Goal: Task Accomplishment & Management: Use online tool/utility

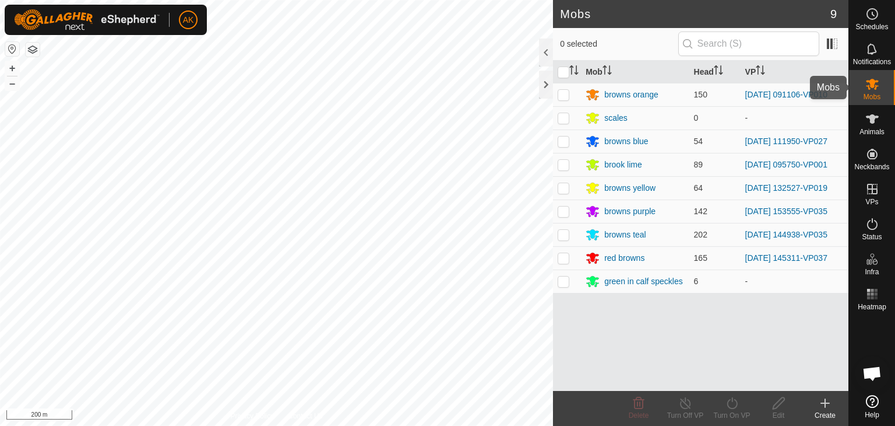
click at [869, 87] on icon at bounding box center [872, 84] width 13 height 11
click at [561, 136] on p-checkbox at bounding box center [564, 140] width 12 height 9
checkbox input "true"
click at [729, 406] on icon at bounding box center [732, 403] width 10 height 12
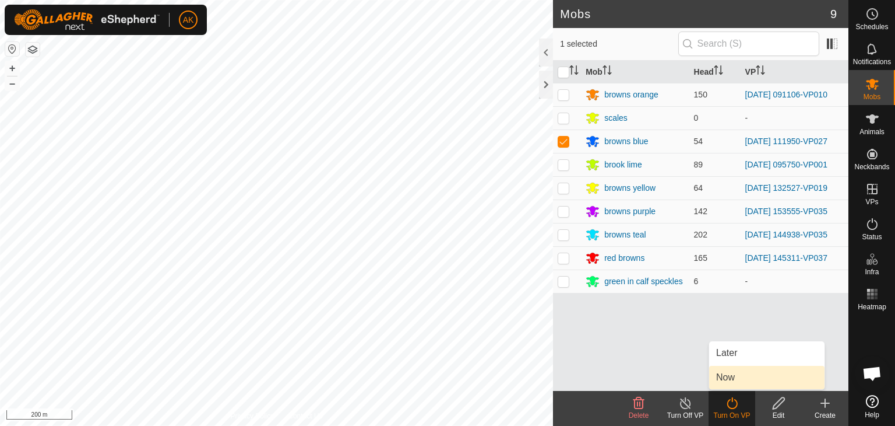
click at [735, 377] on link "Now" at bounding box center [766, 377] width 115 height 23
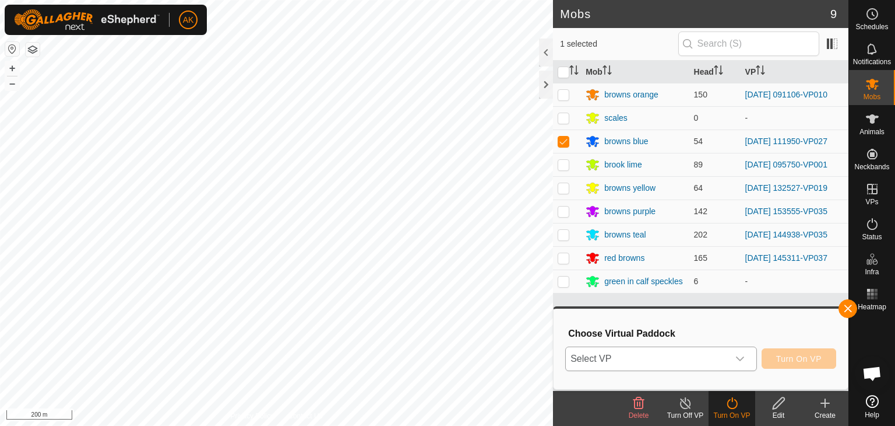
click at [679, 358] on span "Select VP" at bounding box center [647, 358] width 163 height 23
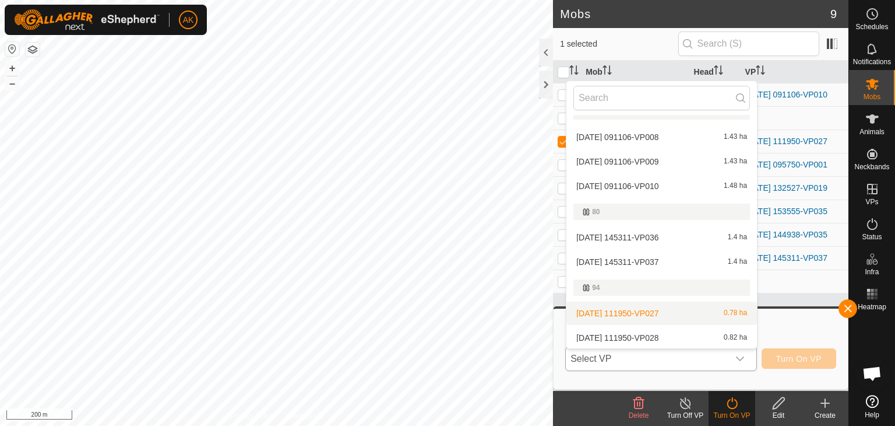
scroll to position [196, 0]
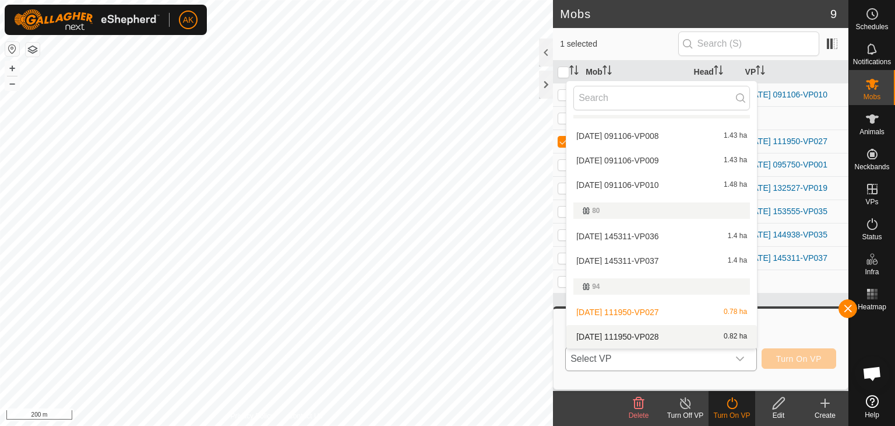
click at [639, 332] on li "[DATE] 111950-VP028 0.82 ha" at bounding box center [662, 336] width 191 height 23
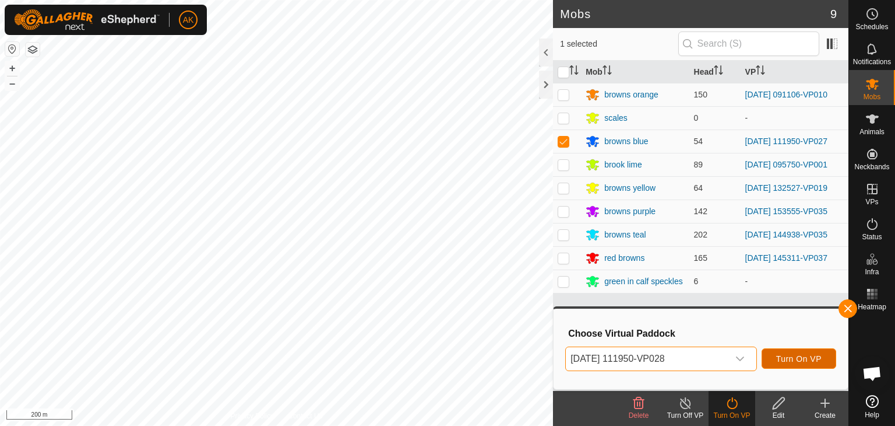
click at [799, 367] on button "Turn On VP" at bounding box center [799, 358] width 75 height 20
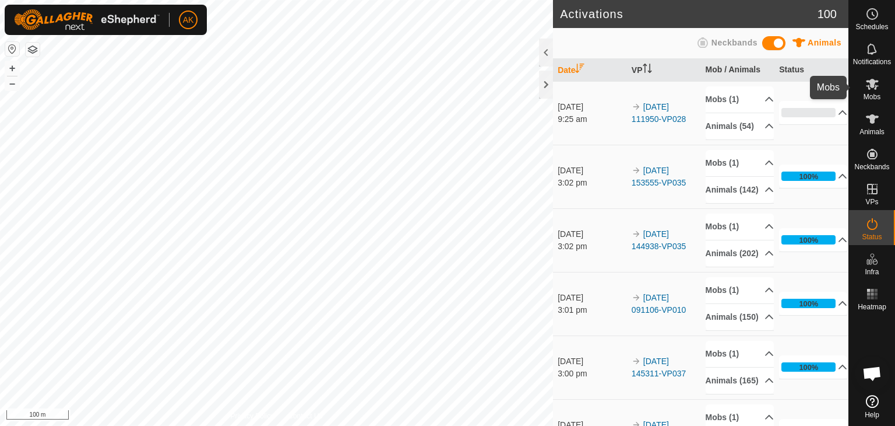
click at [873, 83] on icon at bounding box center [872, 84] width 13 height 11
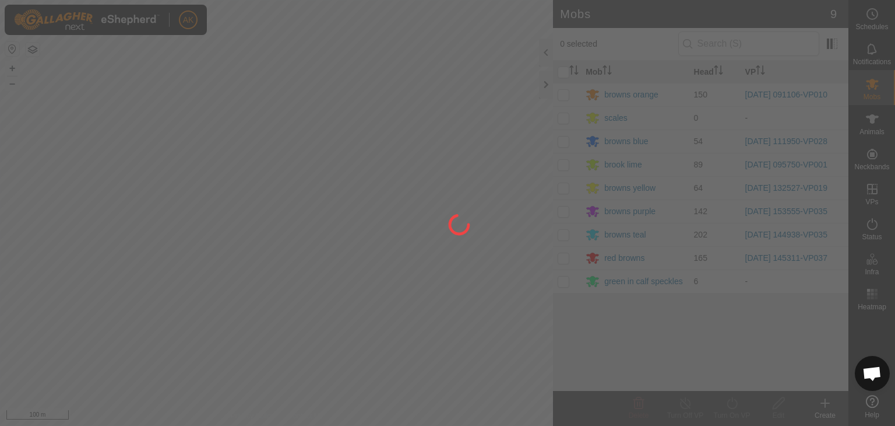
click at [565, 186] on div at bounding box center [447, 213] width 895 height 426
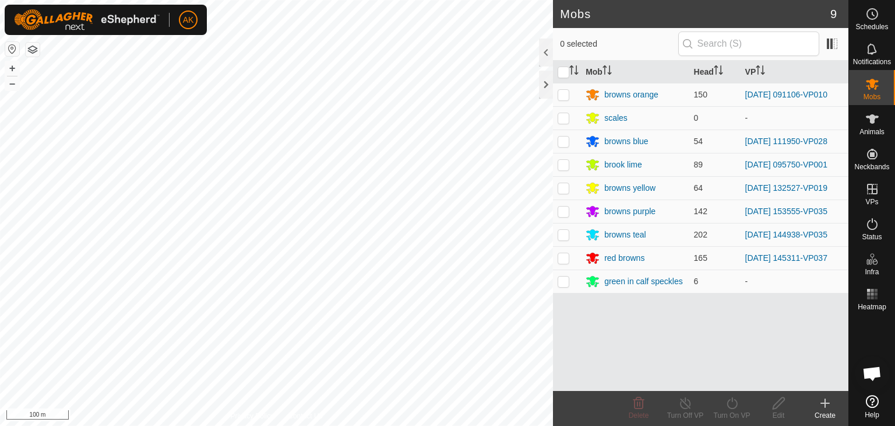
click at [565, 186] on p-checkbox at bounding box center [564, 187] width 12 height 9
checkbox input "true"
click at [729, 401] on icon at bounding box center [732, 403] width 15 height 14
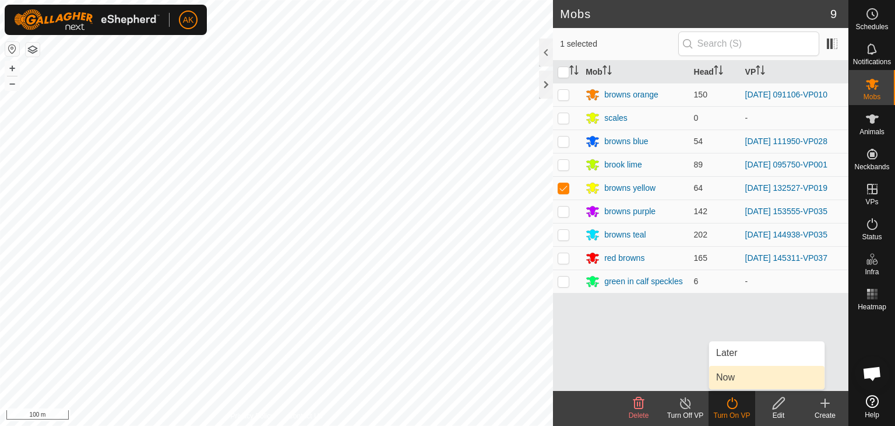
click at [735, 381] on link "Now" at bounding box center [766, 377] width 115 height 23
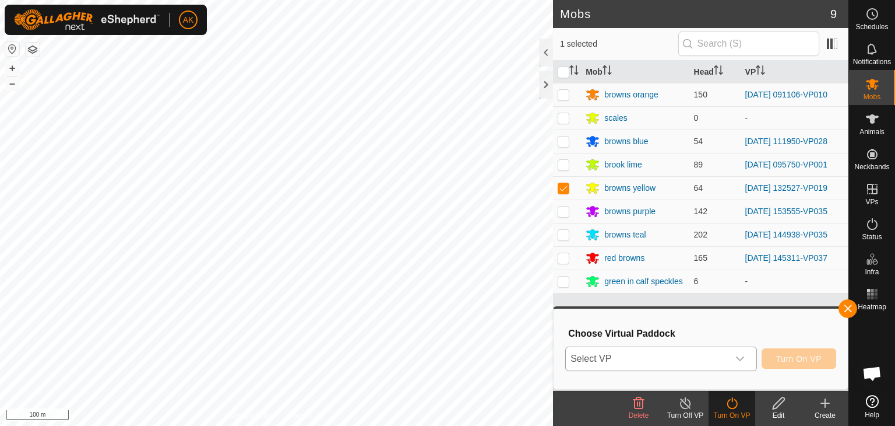
click at [747, 363] on div "dropdown trigger" at bounding box center [740, 358] width 23 height 23
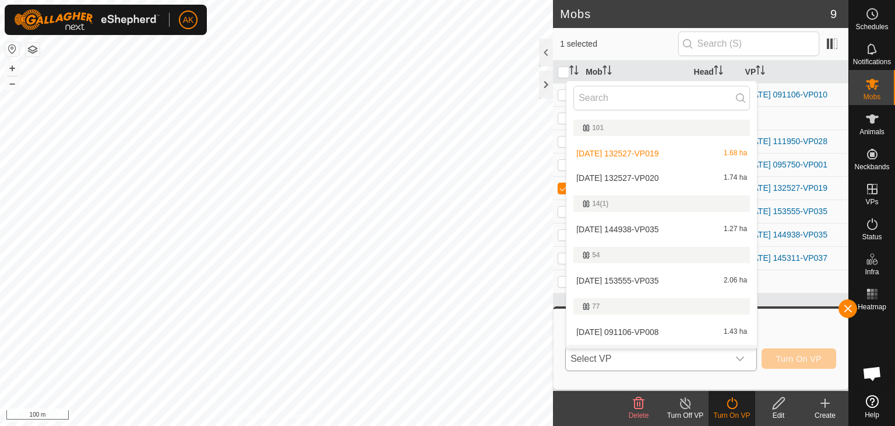
scroll to position [20, 0]
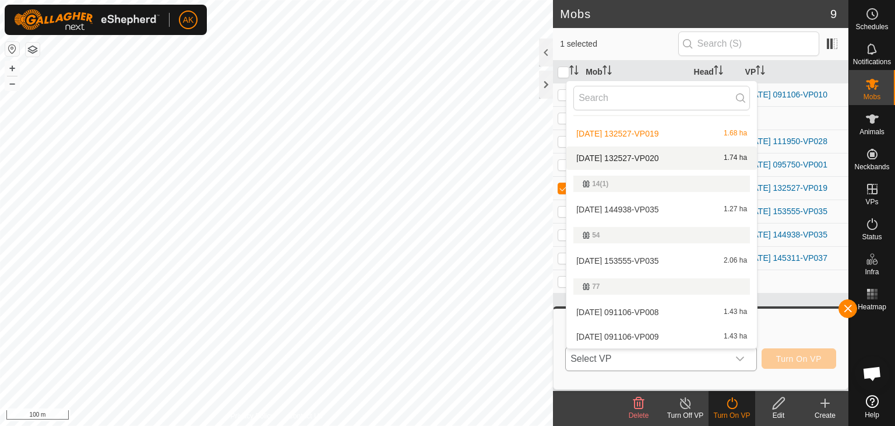
click at [648, 156] on li "[DATE] 132527-VP020 1.74 ha" at bounding box center [662, 157] width 191 height 23
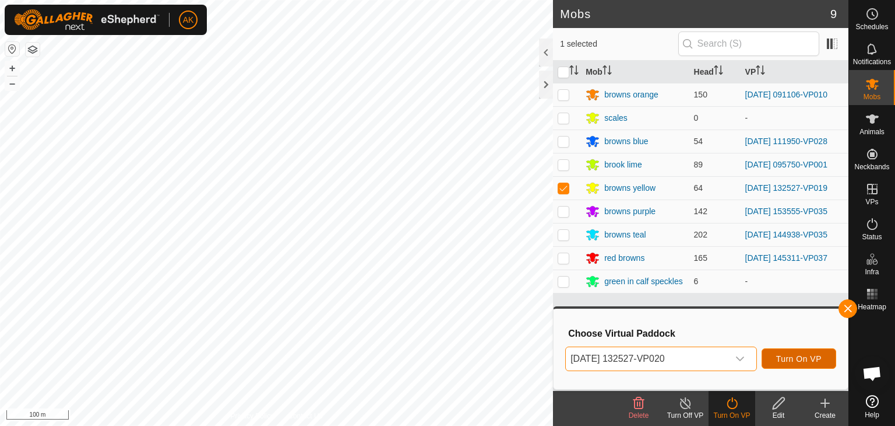
click at [792, 356] on span "Turn On VP" at bounding box center [799, 358] width 45 height 9
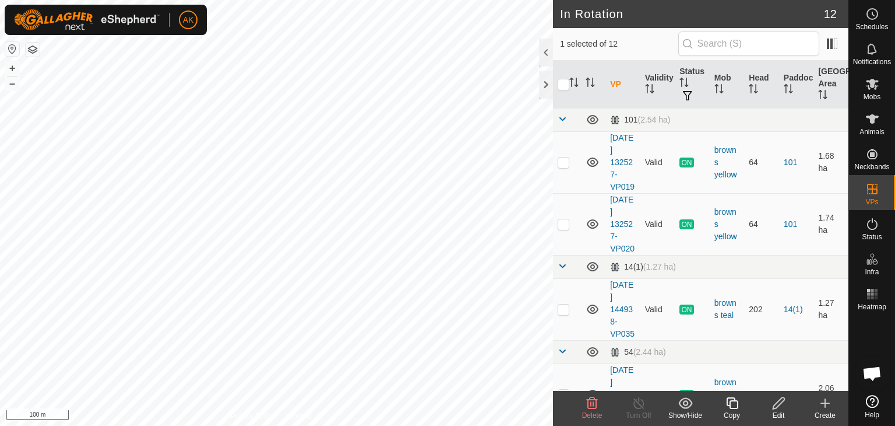
click at [586, 404] on icon at bounding box center [592, 403] width 14 height 14
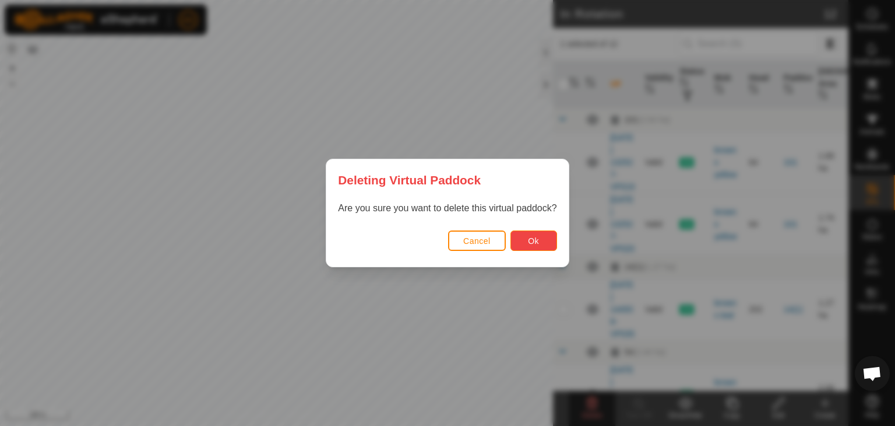
click at [531, 247] on button "Ok" at bounding box center [534, 240] width 47 height 20
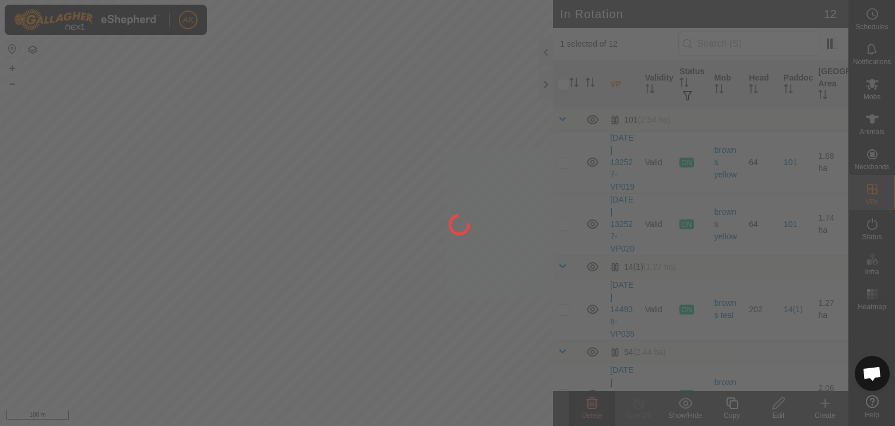
checkbox input "false"
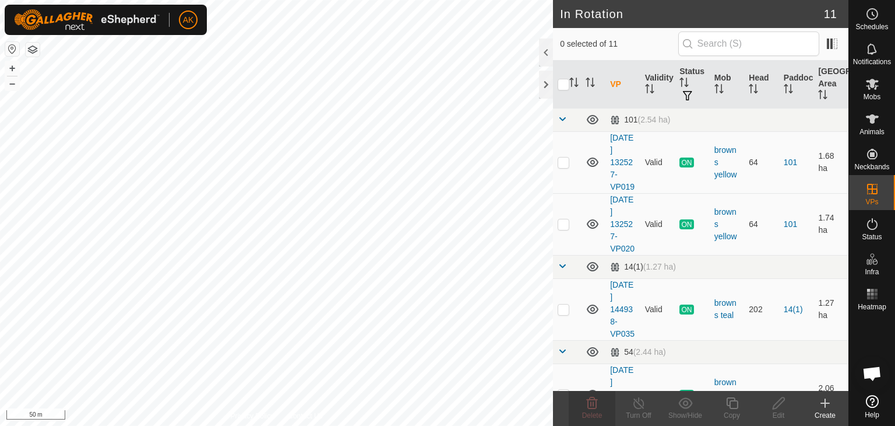
click at [131, 189] on div "AK Schedules Notifications Mobs Animals Neckbands VPs Status Infra Heatmap Help…" at bounding box center [447, 213] width 895 height 426
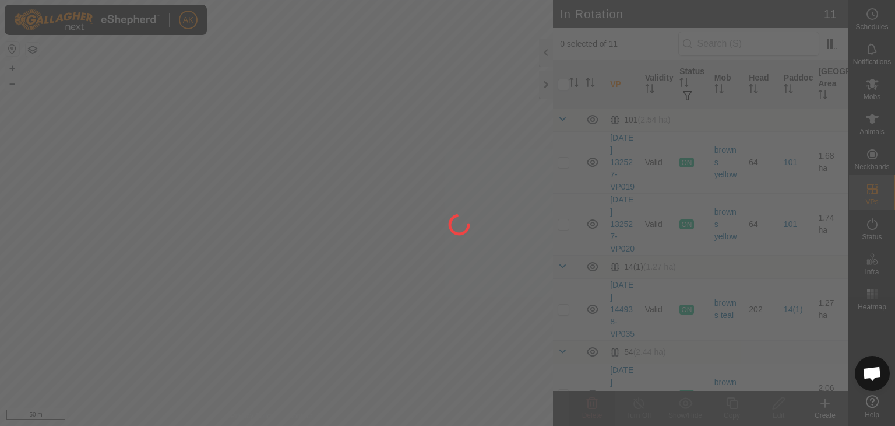
checkbox input "true"
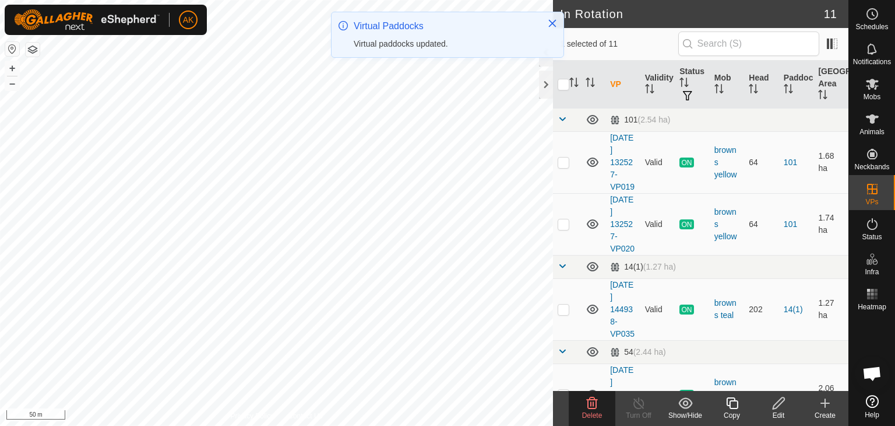
click at [592, 407] on icon at bounding box center [592, 403] width 11 height 12
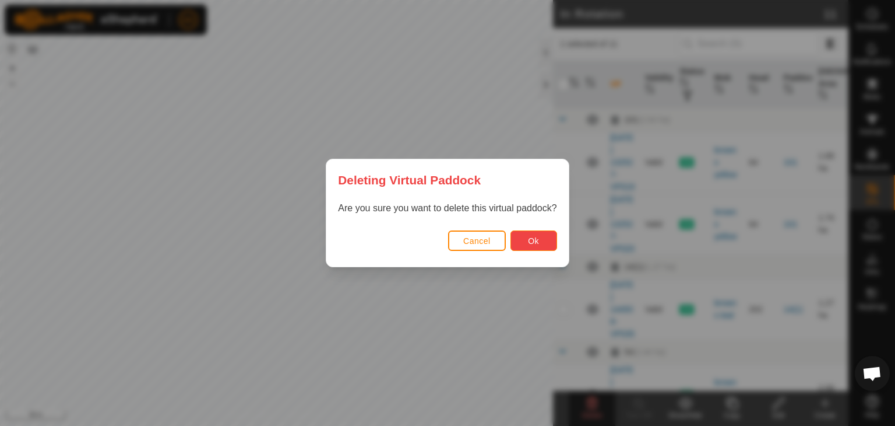
click at [524, 236] on button "Ok" at bounding box center [534, 240] width 47 height 20
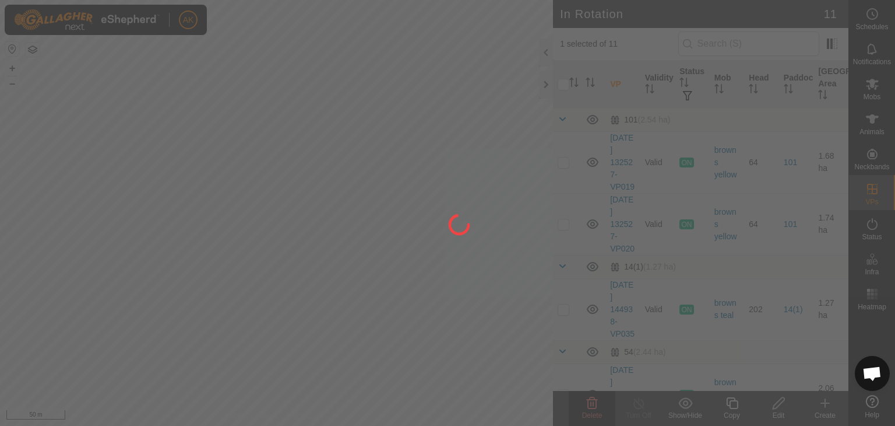
checkbox input "false"
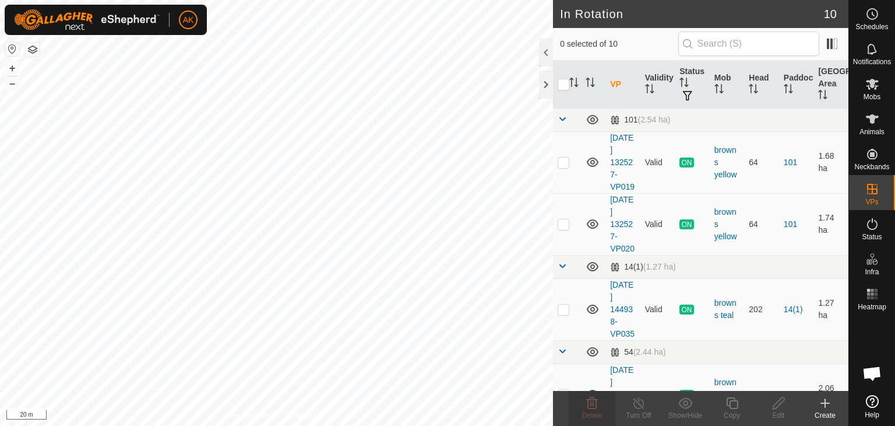
checkbox input "true"
click at [728, 404] on icon at bounding box center [732, 403] width 12 height 12
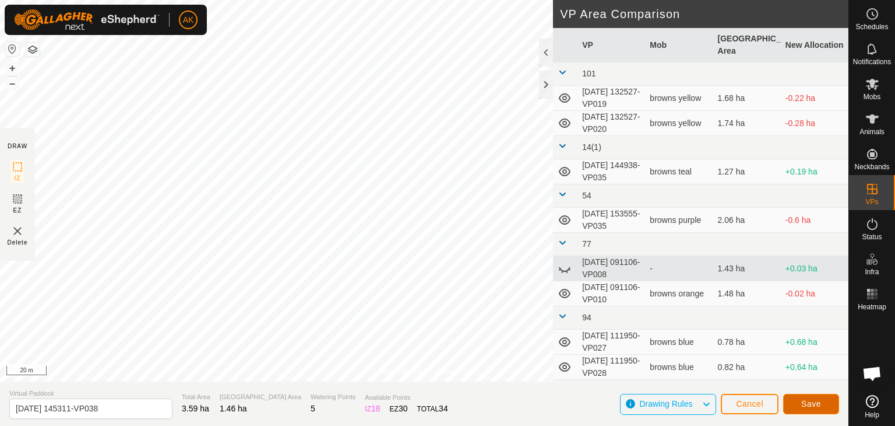
click at [818, 406] on span "Save" at bounding box center [812, 403] width 20 height 9
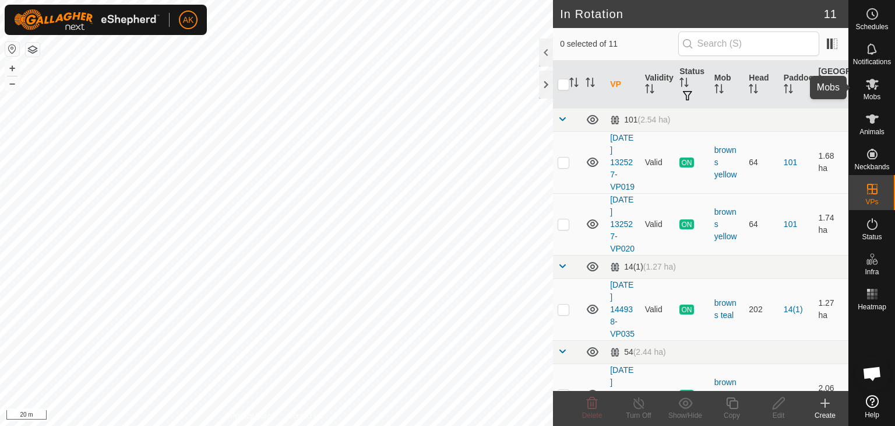
click at [877, 83] on icon at bounding box center [873, 84] width 14 height 14
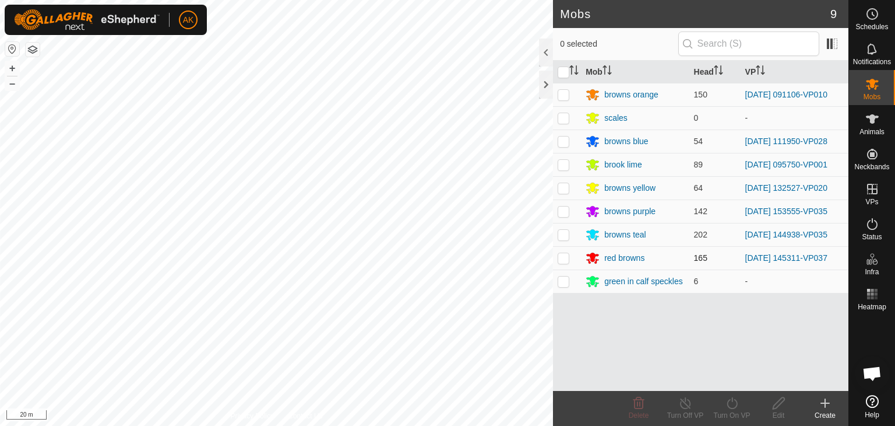
click at [569, 255] on p-checkbox at bounding box center [564, 257] width 12 height 9
checkbox input "true"
click at [732, 402] on icon at bounding box center [732, 403] width 15 height 14
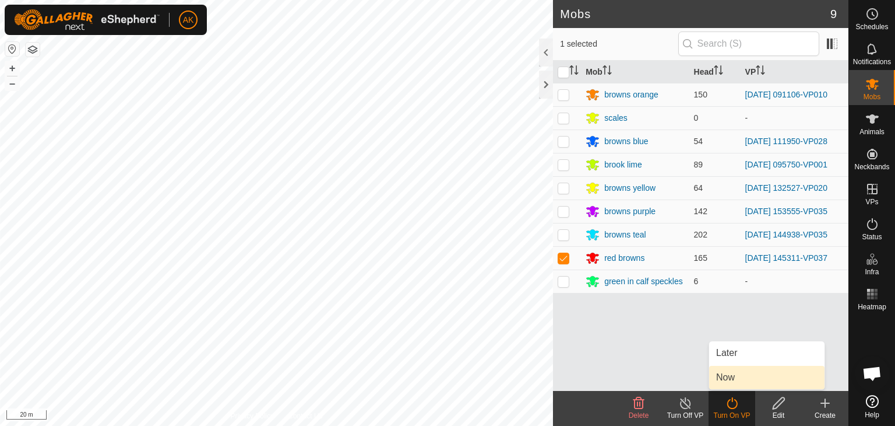
click at [729, 381] on link "Now" at bounding box center [766, 377] width 115 height 23
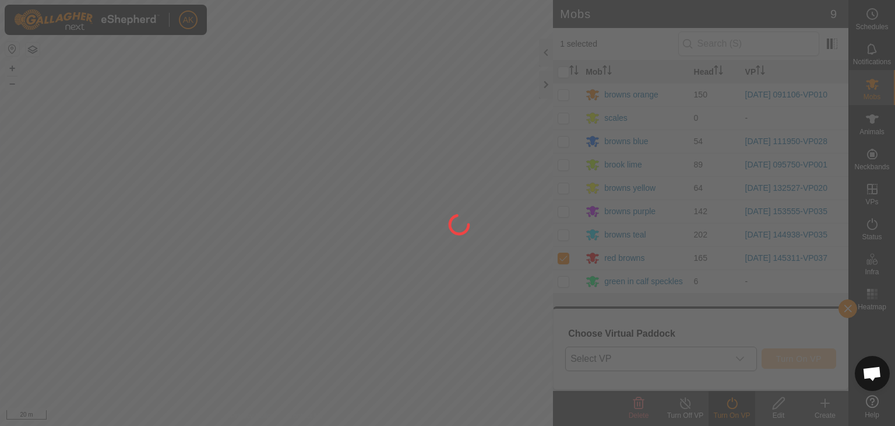
click at [741, 358] on body "AK Schedules Notifications Mobs Animals Neckbands VPs Status Infra Heatmap Help…" at bounding box center [447, 213] width 895 height 426
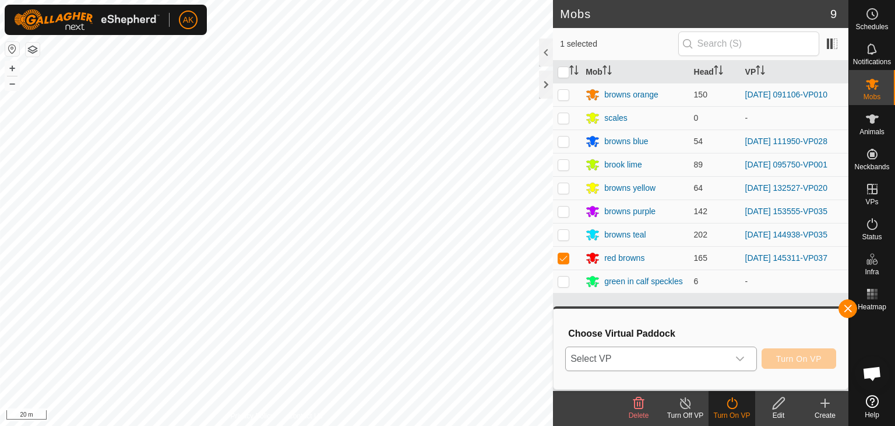
click at [743, 356] on icon "dropdown trigger" at bounding box center [740, 358] width 9 height 9
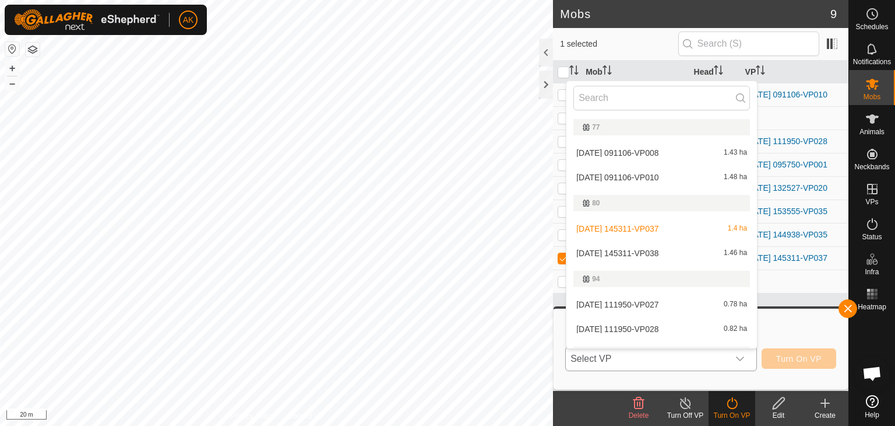
scroll to position [195, 0]
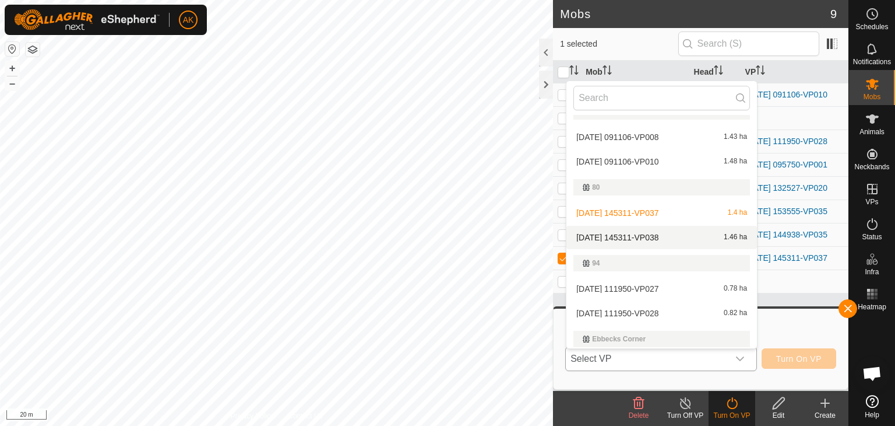
click at [621, 238] on li "[DATE] 145311-VP038 1.46 ha" at bounding box center [662, 237] width 191 height 23
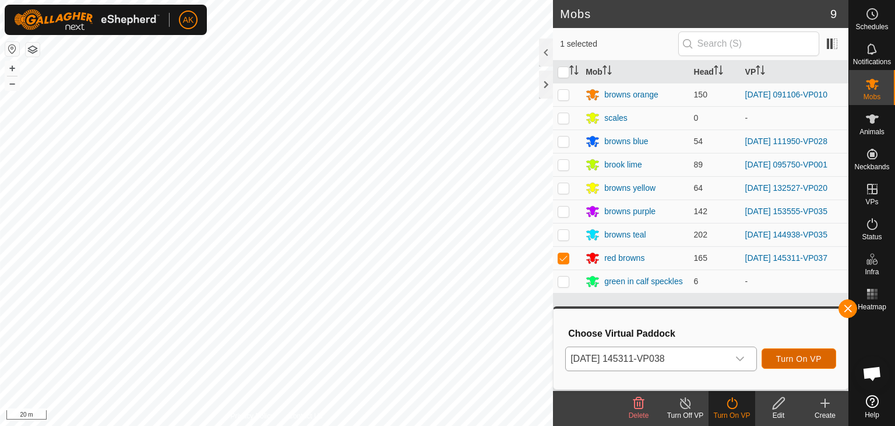
click at [789, 356] on span "Turn On VP" at bounding box center [799, 358] width 45 height 9
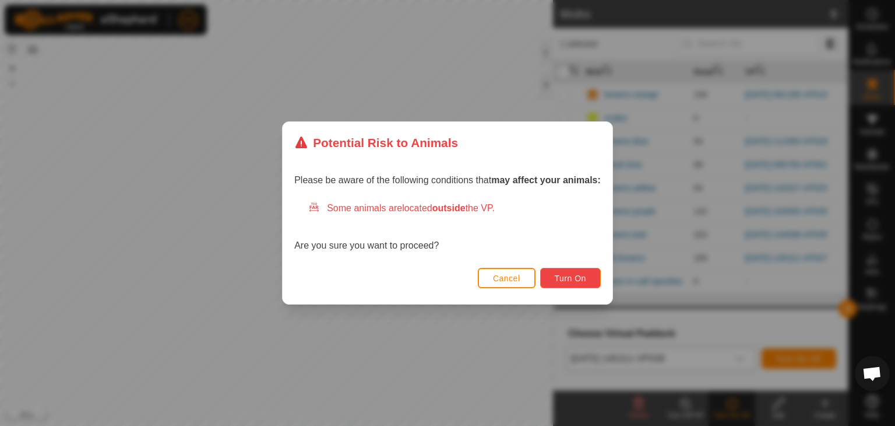
click at [583, 282] on span "Turn On" at bounding box center [570, 277] width 31 height 9
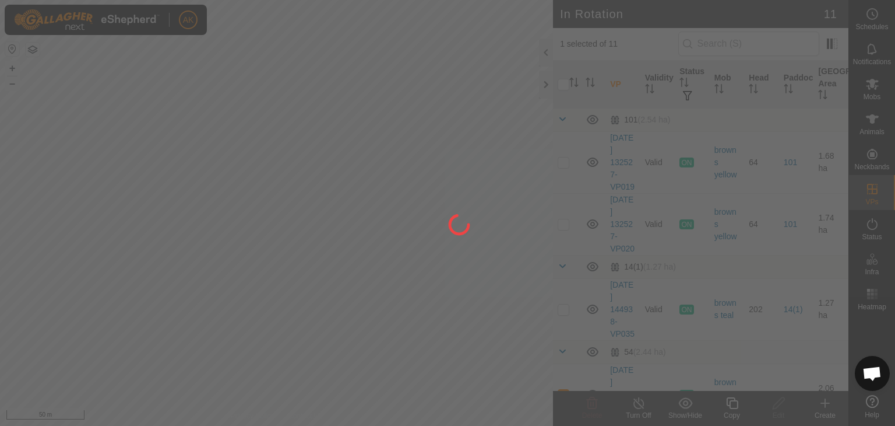
click at [210, 156] on div at bounding box center [447, 213] width 895 height 426
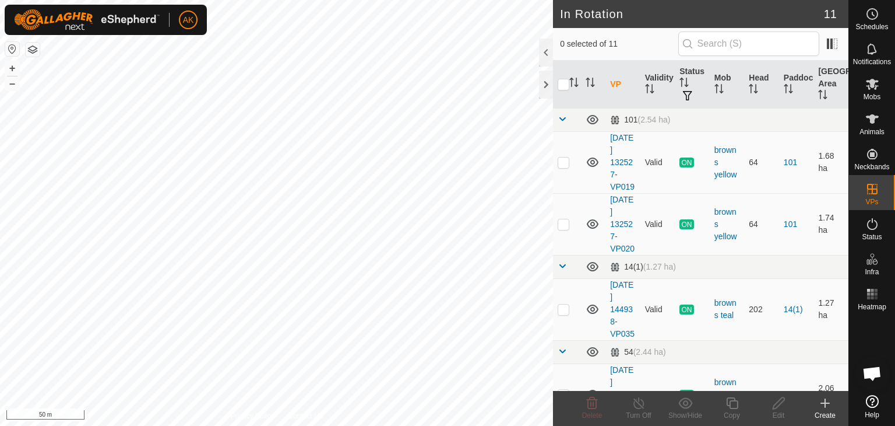
checkbox input "true"
click at [736, 402] on icon at bounding box center [732, 403] width 15 height 14
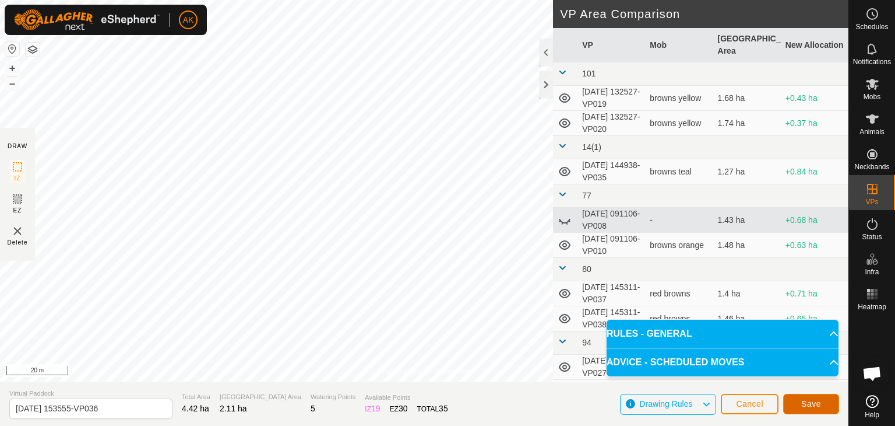
click at [811, 399] on span "Save" at bounding box center [812, 403] width 20 height 9
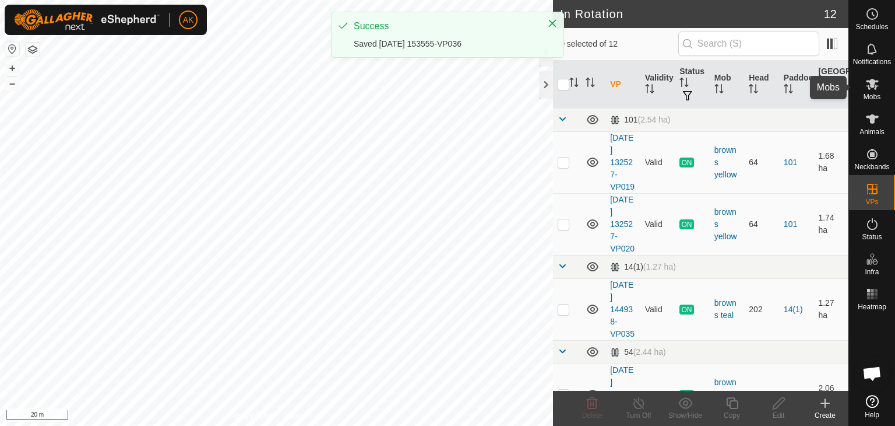
click at [870, 91] on es-mob-svg-icon at bounding box center [872, 84] width 21 height 19
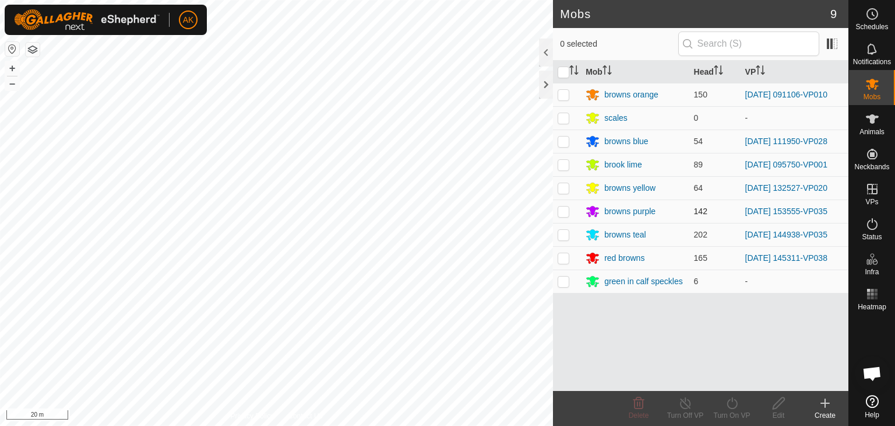
click at [568, 211] on p-checkbox at bounding box center [564, 210] width 12 height 9
checkbox input "true"
click at [735, 406] on icon at bounding box center [732, 403] width 15 height 14
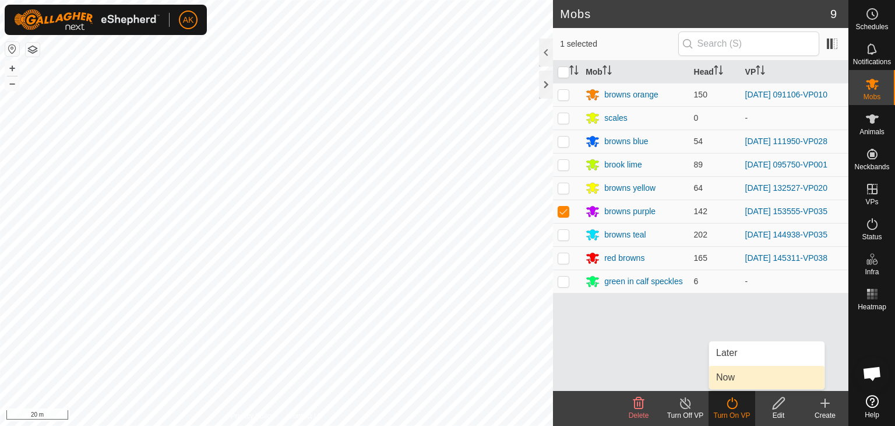
click at [733, 373] on link "Now" at bounding box center [766, 377] width 115 height 23
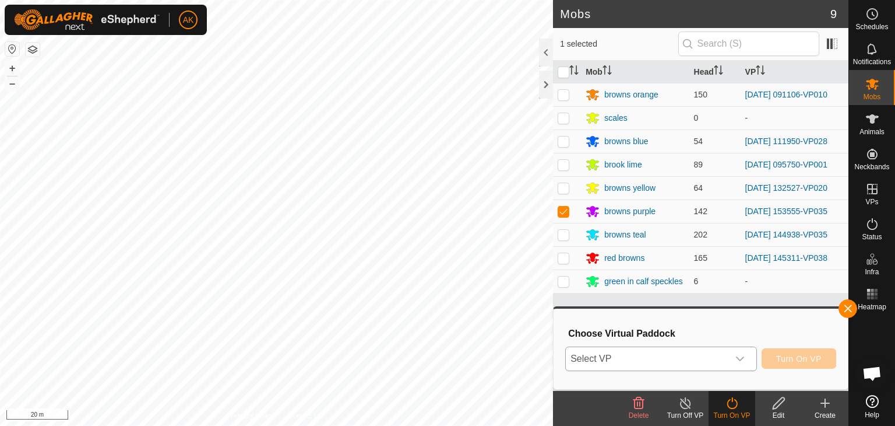
click at [711, 356] on span "Select VP" at bounding box center [647, 358] width 163 height 23
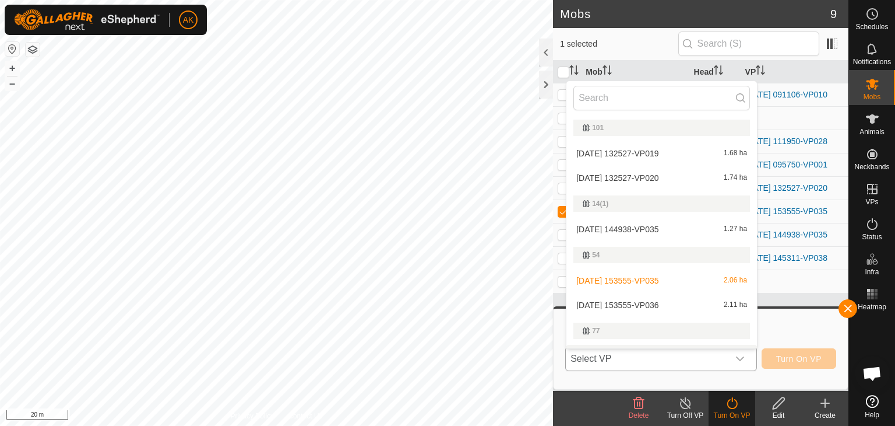
scroll to position [20, 0]
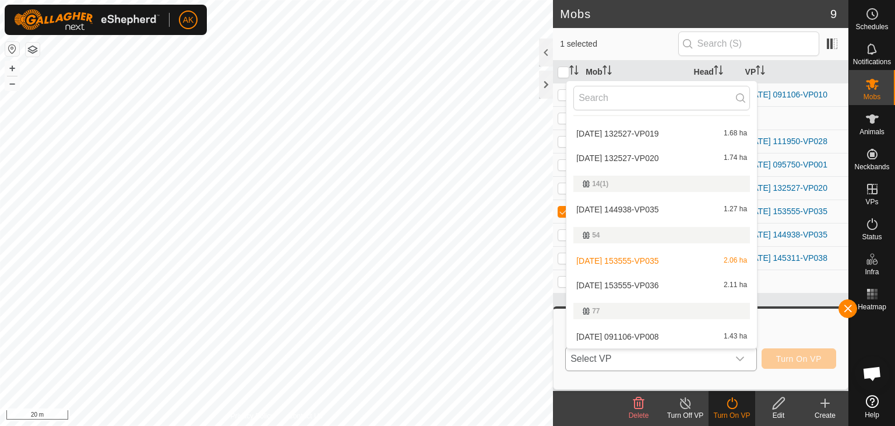
click at [634, 280] on li "[DATE] 153555-VP036 2.11 ha" at bounding box center [662, 284] width 191 height 23
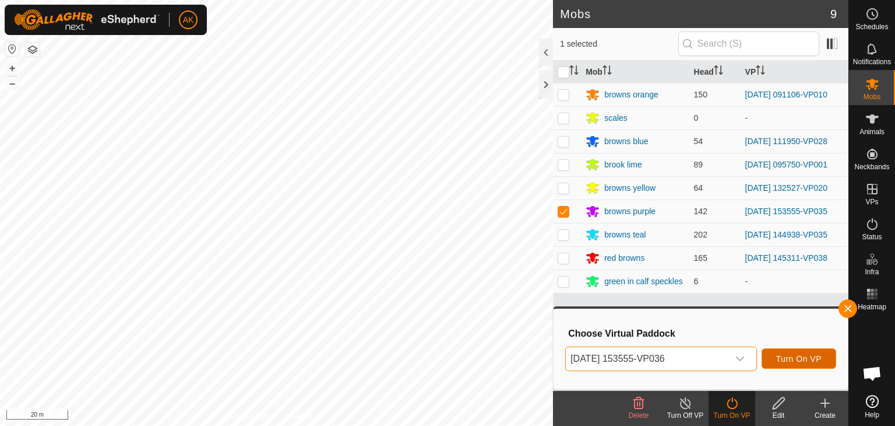
click at [792, 362] on span "Turn On VP" at bounding box center [799, 358] width 45 height 9
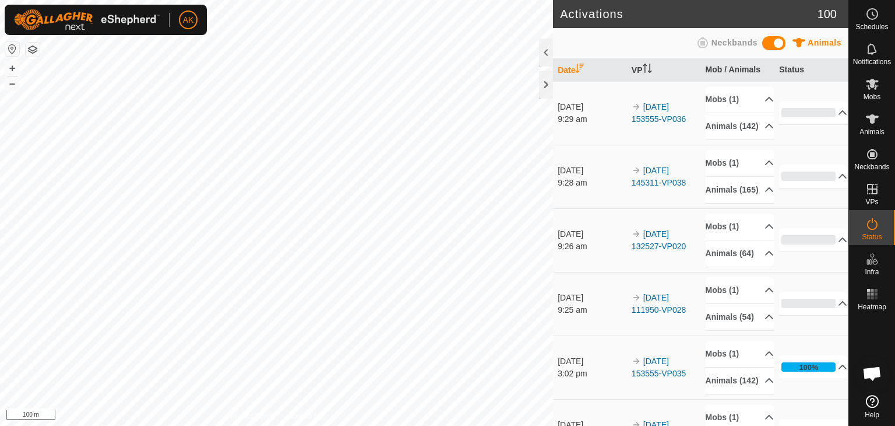
click at [282, 425] on html "AK Schedules Notifications Mobs Animals Neckbands VPs Status Infra Heatmap Help…" at bounding box center [447, 213] width 895 height 426
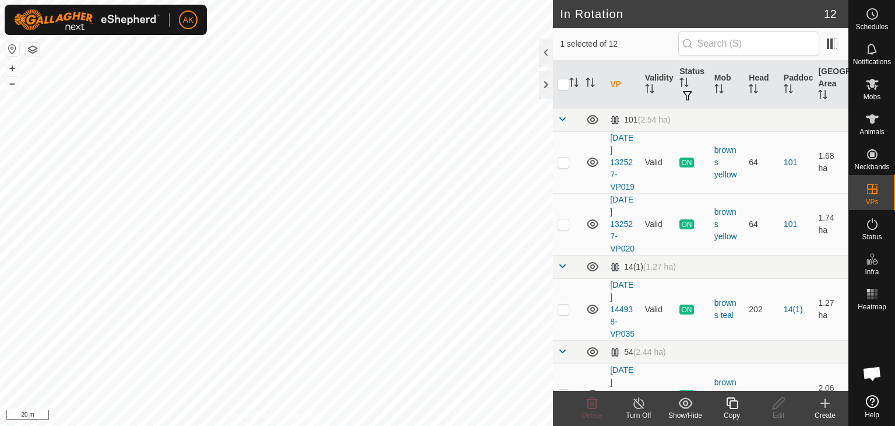
click at [731, 411] on div "Copy" at bounding box center [732, 415] width 47 height 10
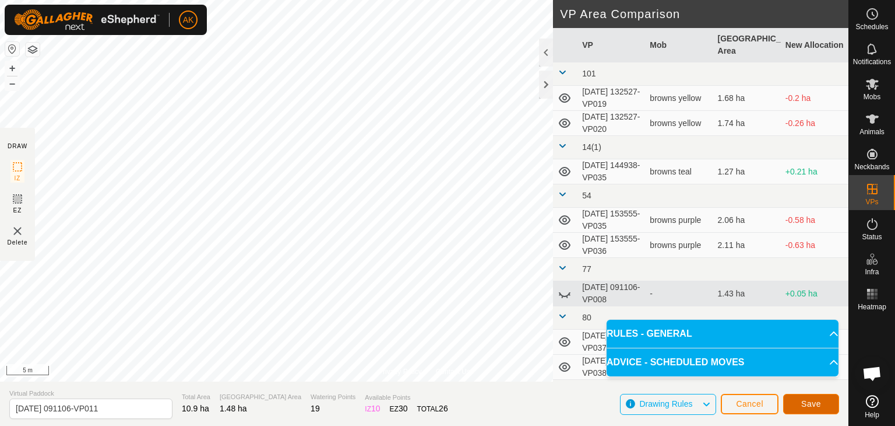
click at [818, 406] on span "Save" at bounding box center [812, 403] width 20 height 9
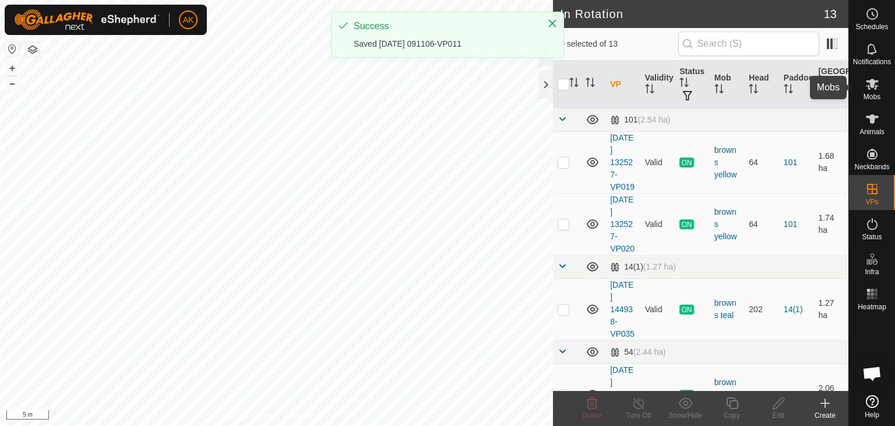
drag, startPoint x: 872, startPoint y: 82, endPoint x: 860, endPoint y: 87, distance: 12.8
click at [870, 83] on icon at bounding box center [872, 84] width 13 height 11
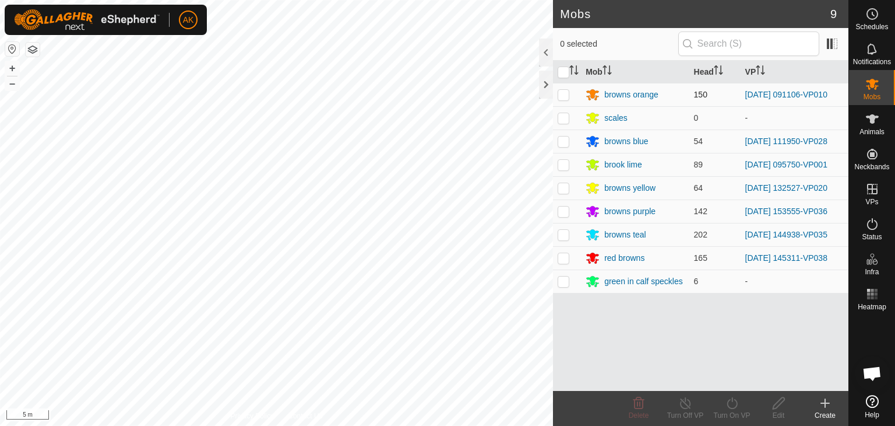
click at [566, 96] on p-checkbox at bounding box center [564, 94] width 12 height 9
checkbox input "true"
click at [730, 406] on icon at bounding box center [732, 403] width 15 height 14
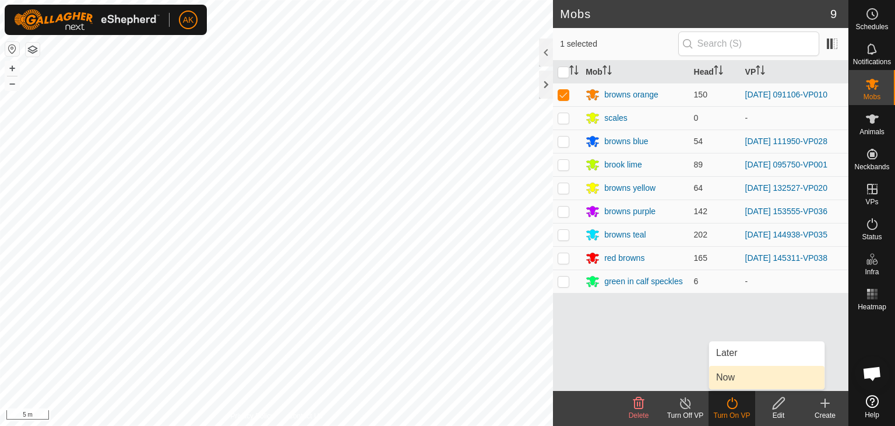
click at [732, 374] on link "Now" at bounding box center [766, 377] width 115 height 23
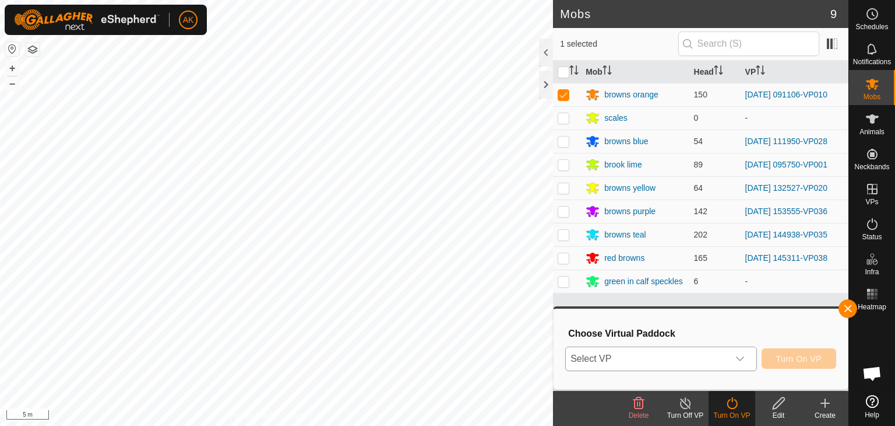
click at [736, 360] on icon "dropdown trigger" at bounding box center [740, 358] width 9 height 9
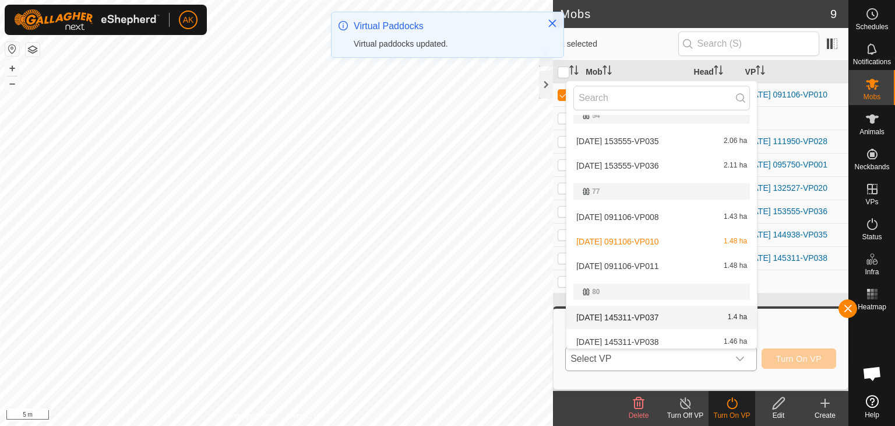
scroll to position [136, 0]
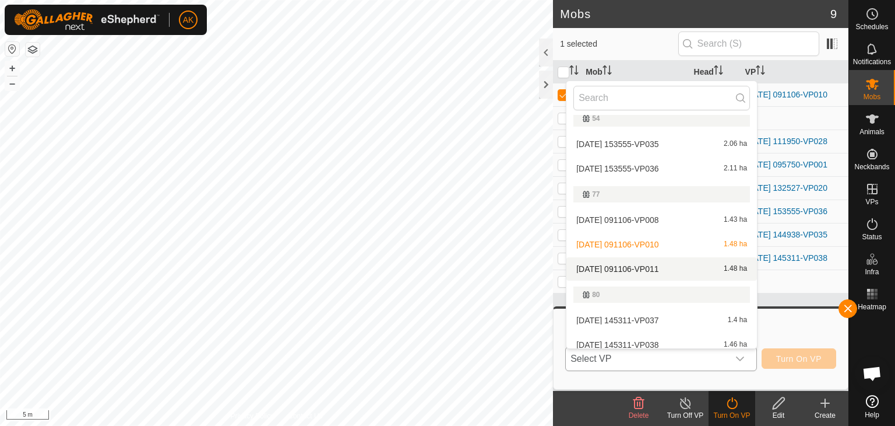
click at [638, 265] on li "[DATE] 091106-VP011 1.48 ha" at bounding box center [662, 268] width 191 height 23
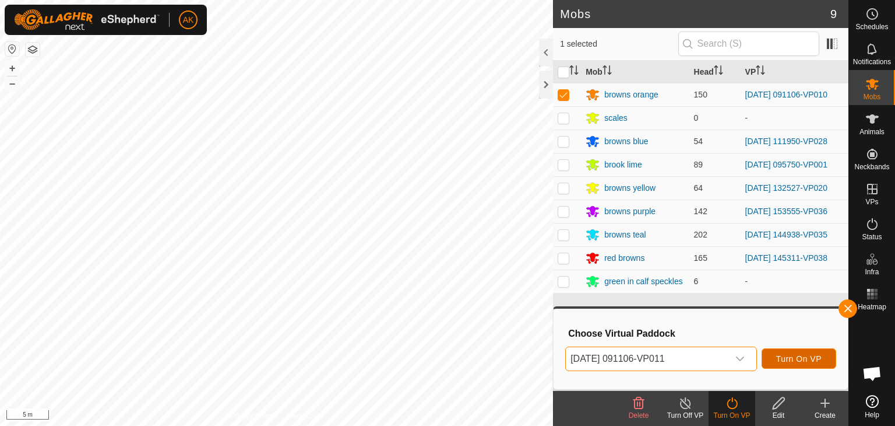
click at [794, 356] on span "Turn On VP" at bounding box center [799, 358] width 45 height 9
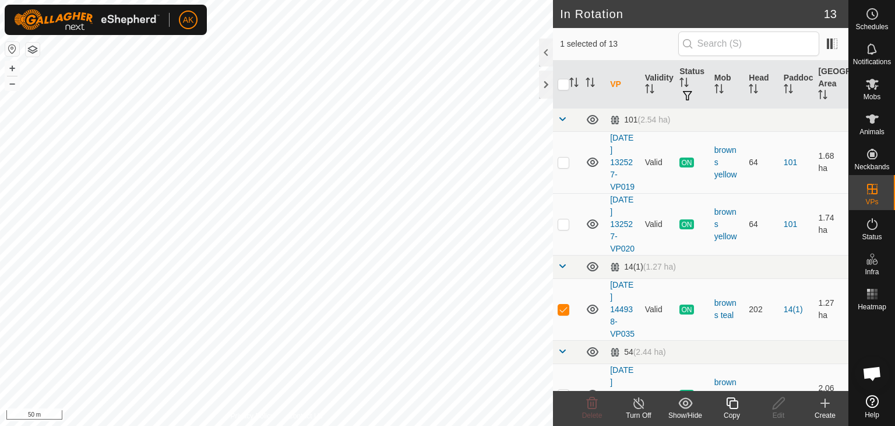
click at [731, 405] on icon at bounding box center [732, 403] width 15 height 14
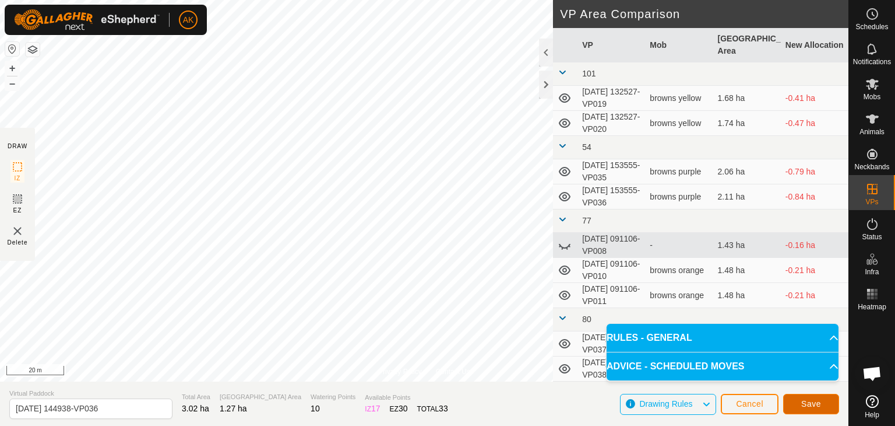
click at [822, 409] on button "Save" at bounding box center [812, 404] width 56 height 20
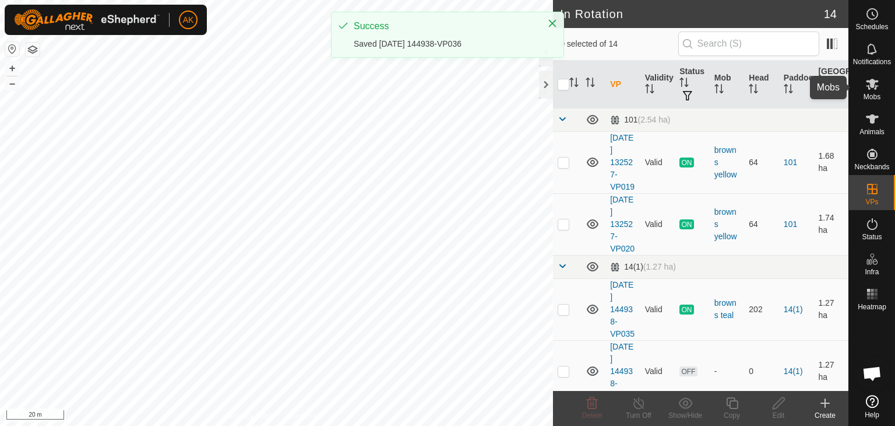
click at [872, 91] on es-mob-svg-icon at bounding box center [872, 84] width 21 height 19
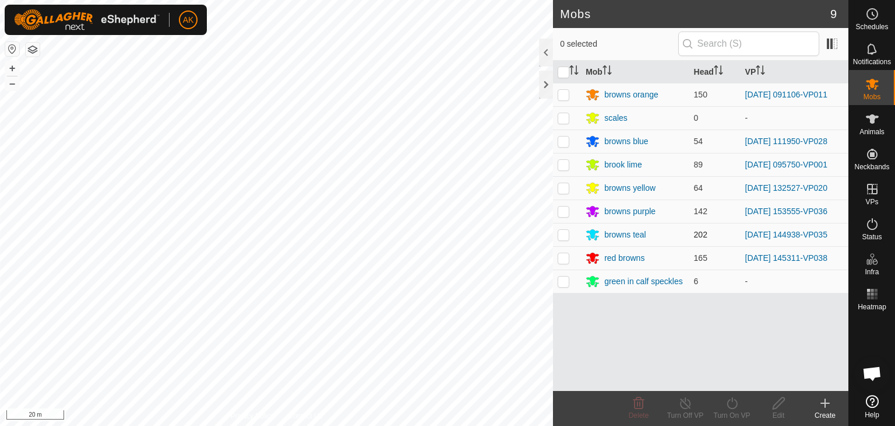
click at [559, 236] on p-checkbox at bounding box center [564, 234] width 12 height 9
checkbox input "true"
click at [728, 406] on icon at bounding box center [732, 403] width 15 height 14
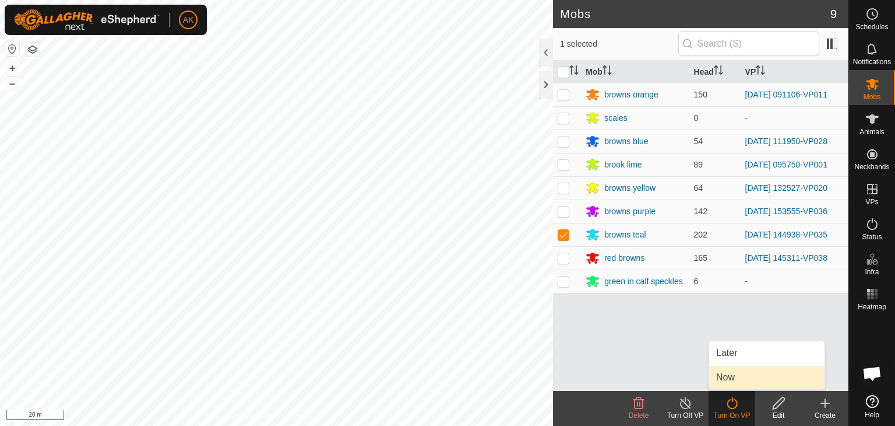
click at [731, 371] on link "Now" at bounding box center [766, 377] width 115 height 23
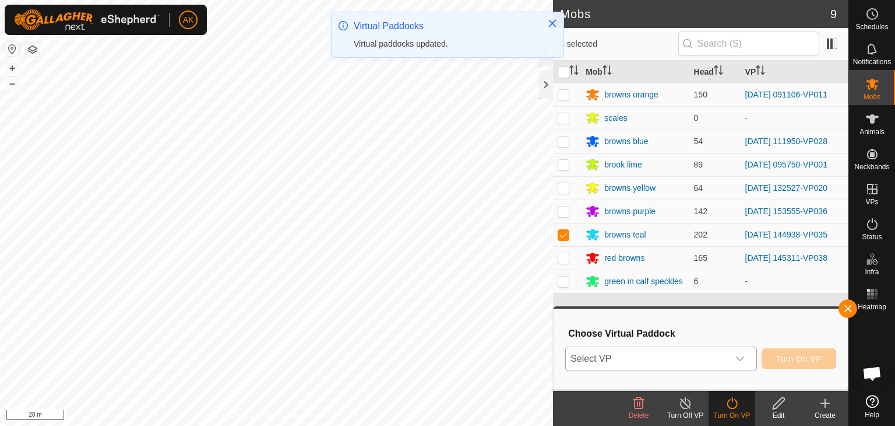
click at [744, 360] on icon "dropdown trigger" at bounding box center [740, 358] width 9 height 9
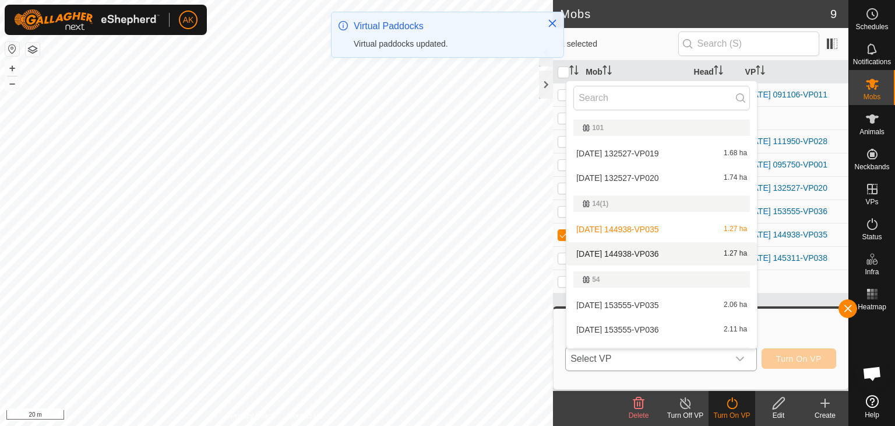
click at [670, 251] on li "[DATE] 144938-VP036 1.27 ha" at bounding box center [662, 253] width 191 height 23
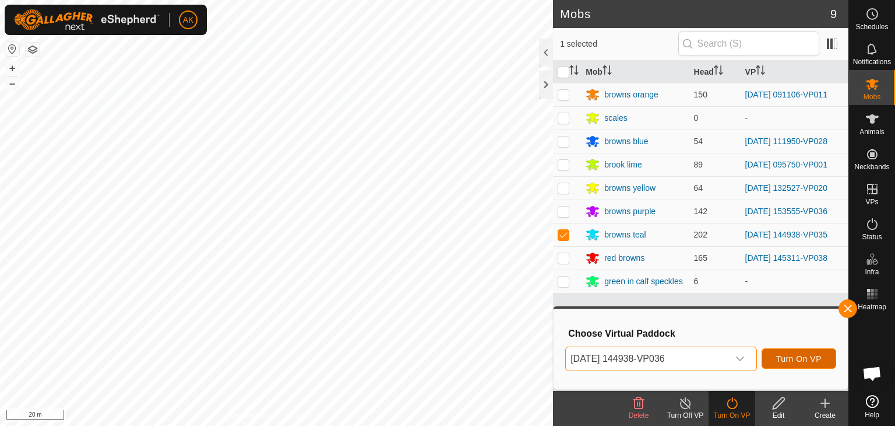
click at [793, 364] on button "Turn On VP" at bounding box center [799, 358] width 75 height 20
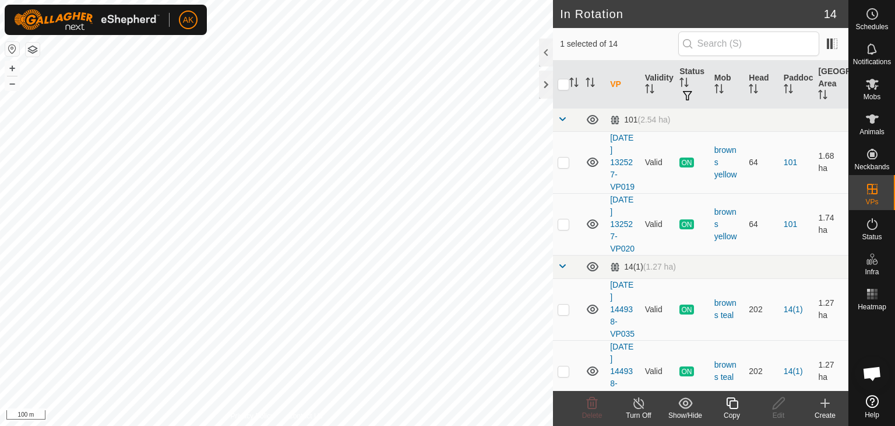
checkbox input "false"
checkbox input "true"
click at [735, 409] on icon at bounding box center [732, 403] width 15 height 14
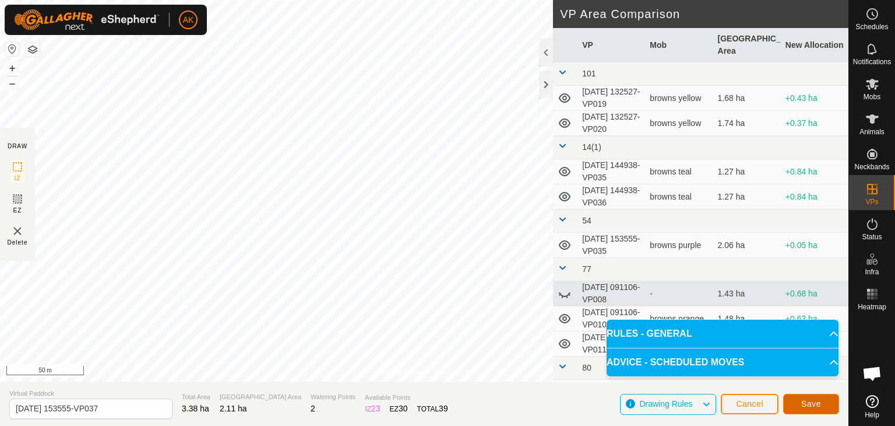
click at [805, 401] on span "Save" at bounding box center [812, 403] width 20 height 9
